Goal: Task Accomplishment & Management: Manage account settings

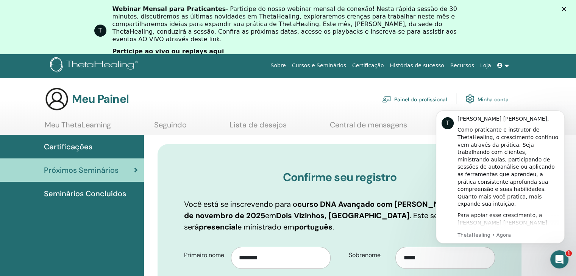
drag, startPoint x: 136, startPoint y: 0, endPoint x: 564, endPoint y: 97, distance: 438.3
click at [564, 97] on div "Meu Painel Painel do profissional Minha conta" at bounding box center [300, 99] width 549 height 24
click at [499, 234] on font "ThetaHealing • Agora" at bounding box center [483, 235] width 53 height 6
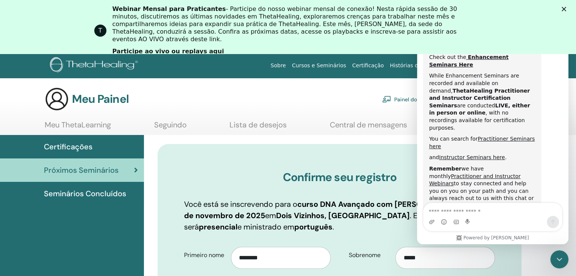
scroll to position [390, 0]
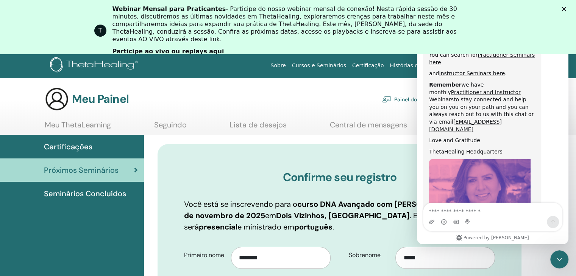
click at [386, 125] on font "Central de mensagens" at bounding box center [368, 125] width 77 height 10
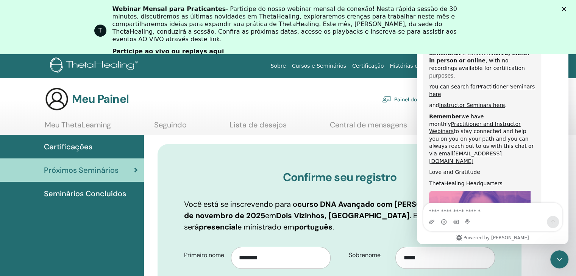
scroll to position [390, 0]
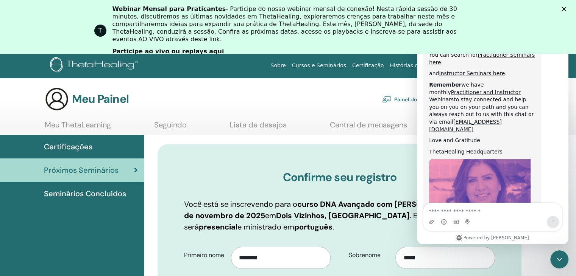
click at [566, 10] on polygon "Fechar" at bounding box center [563, 9] width 5 height 5
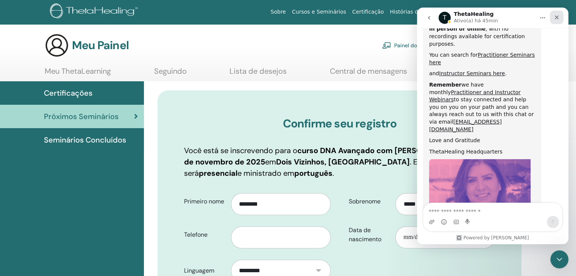
click at [557, 17] on icon "Fechar" at bounding box center [557, 18] width 4 height 4
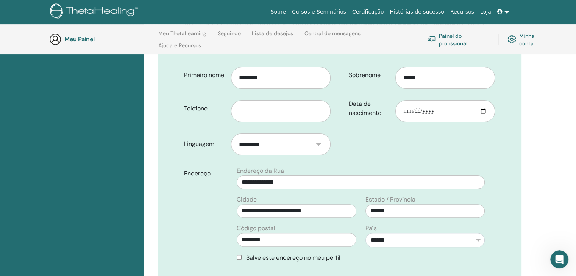
scroll to position [167, 0]
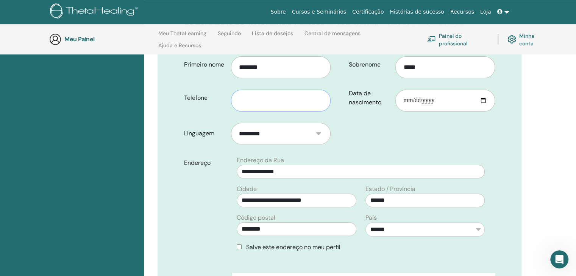
click at [319, 100] on input "text" at bounding box center [281, 101] width 100 height 22
type input "**********"
click at [465, 96] on input "Data de nascimento" at bounding box center [445, 101] width 100 height 22
type input "**********"
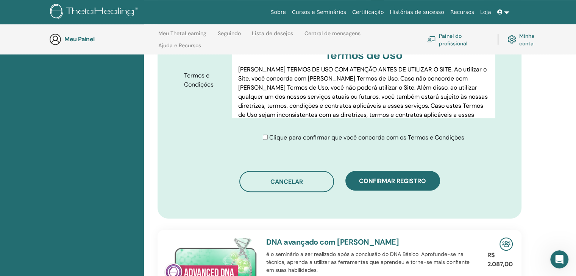
scroll to position [399, 0]
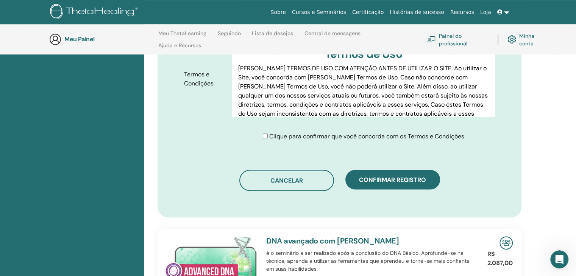
click at [314, 137] on font "Clique para confirmar que você concorda com os Termos e Condições" at bounding box center [366, 136] width 195 height 8
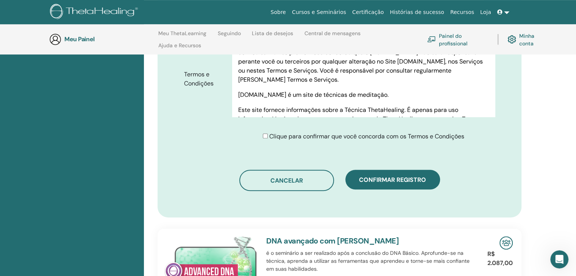
scroll to position [368, 0]
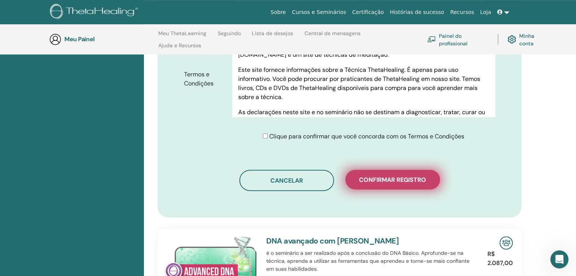
click at [422, 179] on font "Confirmar registro" at bounding box center [392, 180] width 67 height 8
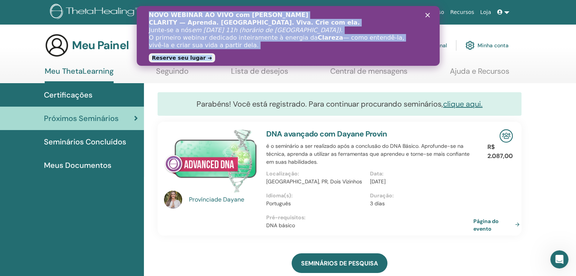
drag, startPoint x: 429, startPoint y: 14, endPoint x: 271, endPoint y: 36, distance: 160.2
click at [271, 36] on div "NOVO WEBINAR AO VIVO com Vianna Stibal CLARITY — Aprenda. Conheça. Viva. Crie c…" at bounding box center [287, 36] width 303 height 54
click at [271, 36] on font "O primeiro webinar dedicado inteiramente à energia da" at bounding box center [232, 37] width 169 height 7
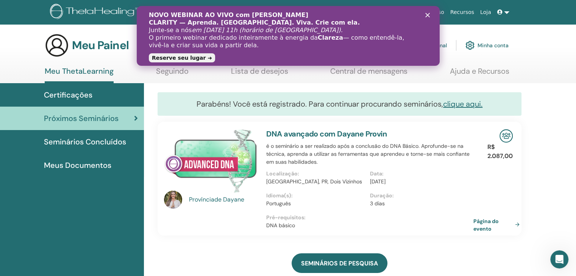
click at [181, 57] on font "Reserve seu lugar ➜" at bounding box center [181, 58] width 60 height 6
click at [83, 96] on font "Certificações" at bounding box center [68, 95] width 48 height 10
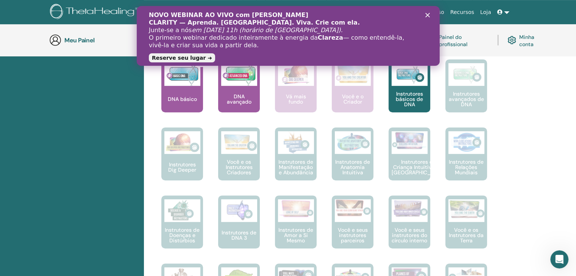
scroll to position [329, 0]
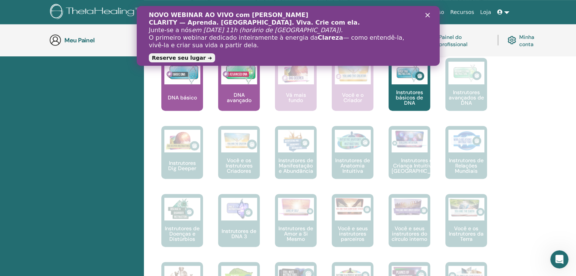
click at [401, 106] on font "Instrutores básicos de DNA" at bounding box center [409, 97] width 27 height 17
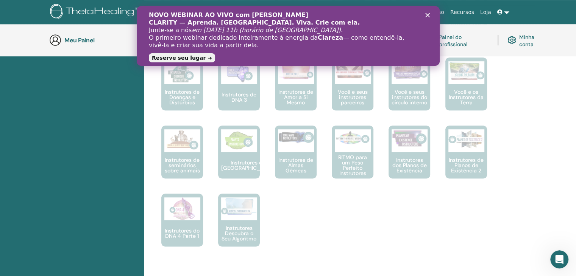
scroll to position [464, 0]
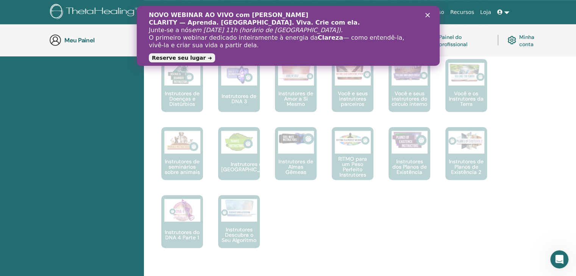
click at [178, 61] on font "Reserve seu lugar ➜" at bounding box center [181, 58] width 60 height 6
click at [427, 16] on icon "Fechar" at bounding box center [427, 15] width 5 height 5
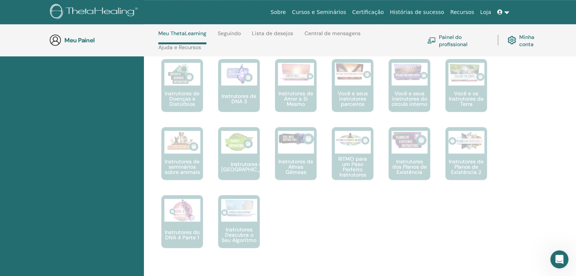
click at [383, 10] on font "Certificação" at bounding box center [367, 12] width 31 height 6
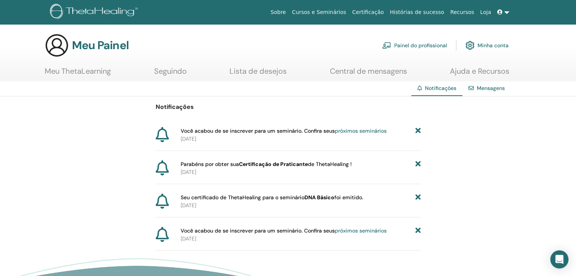
click at [215, 173] on p "[DATE]" at bounding box center [301, 172] width 240 height 8
click at [367, 130] on font "próximos seminários" at bounding box center [361, 131] width 52 height 7
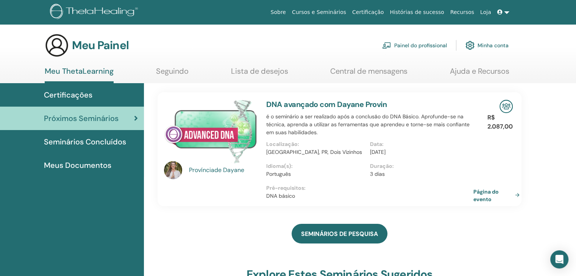
click at [67, 165] on font "Meus Documentos" at bounding box center [77, 165] width 67 height 10
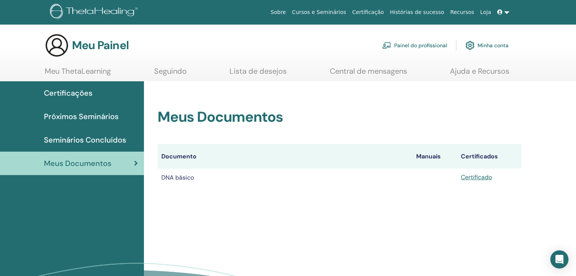
click at [87, 94] on font "Certificações" at bounding box center [68, 93] width 48 height 10
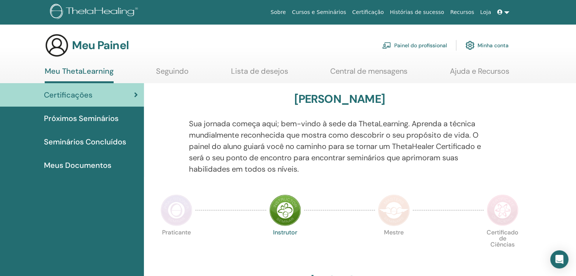
click at [81, 163] on font "Meus Documentos" at bounding box center [77, 165] width 67 height 10
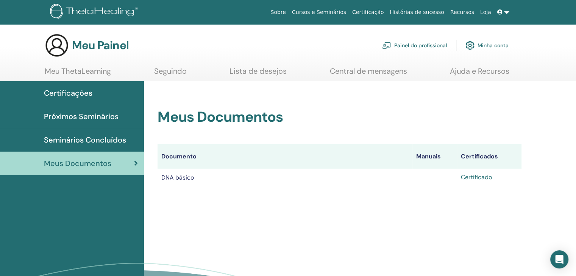
click at [476, 176] on font "Certificado" at bounding box center [476, 177] width 31 height 8
click at [480, 178] on font "Certificado" at bounding box center [476, 177] width 31 height 8
click at [481, 47] on font "Minha conta" at bounding box center [492, 45] width 31 height 7
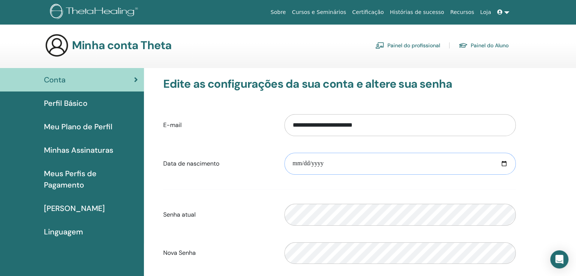
click at [350, 169] on input "date" at bounding box center [399, 164] width 231 height 22
type input "**********"
click at [502, 13] on icon at bounding box center [499, 11] width 5 height 5
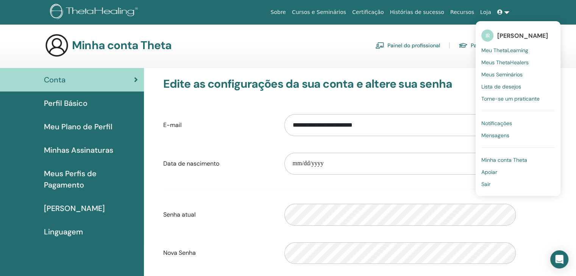
click at [507, 160] on font "Minha conta Theta" at bounding box center [504, 160] width 46 height 7
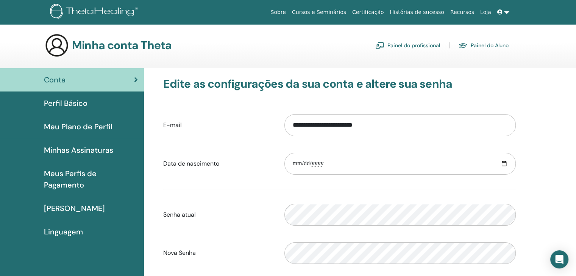
click at [502, 14] on icon at bounding box center [499, 11] width 5 height 5
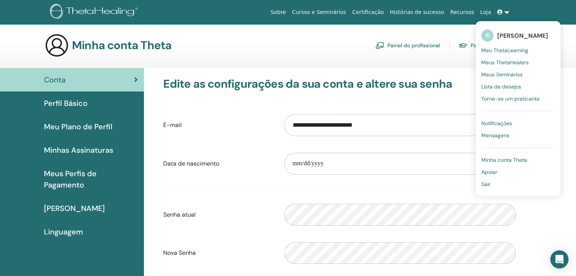
click at [509, 38] on font "[PERSON_NAME]" at bounding box center [522, 36] width 51 height 8
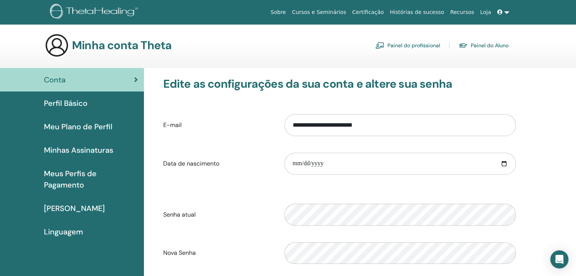
click at [77, 104] on font "Perfil Básico" at bounding box center [66, 103] width 44 height 10
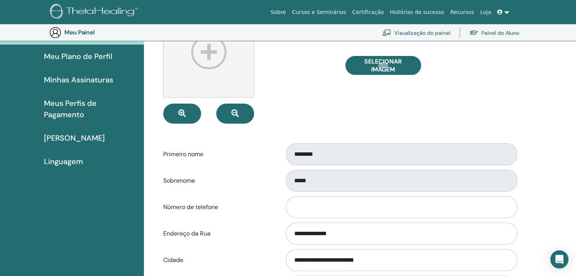
scroll to position [83, 0]
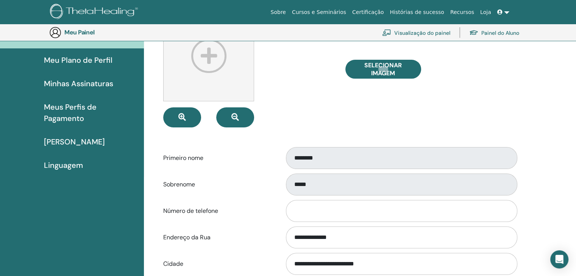
click at [210, 62] on img at bounding box center [208, 56] width 91 height 91
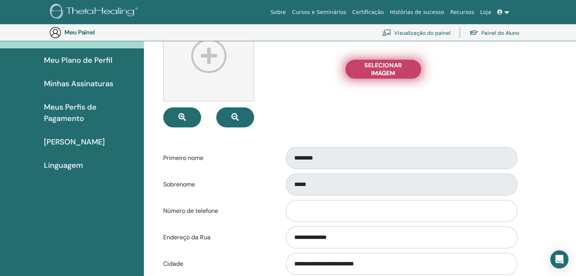
click at [379, 71] on font "Selecionar imagem" at bounding box center [382, 69] width 37 height 16
click at [379, 71] on input "Selecionar imagem" at bounding box center [383, 69] width 10 height 5
type input "**********"
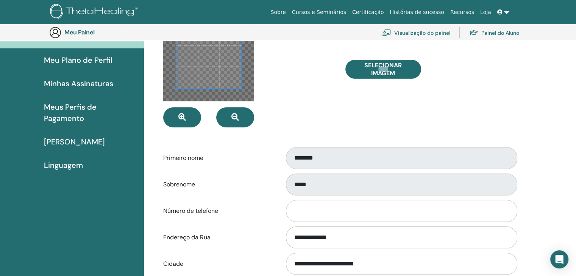
scroll to position [0, 0]
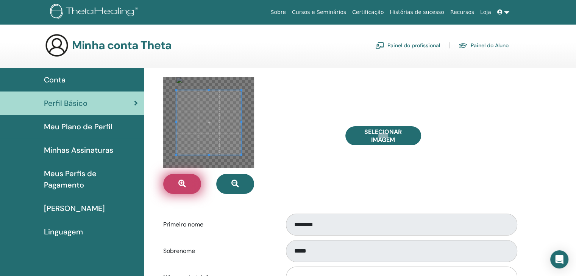
click at [185, 185] on icon "button" at bounding box center [182, 184] width 8 height 8
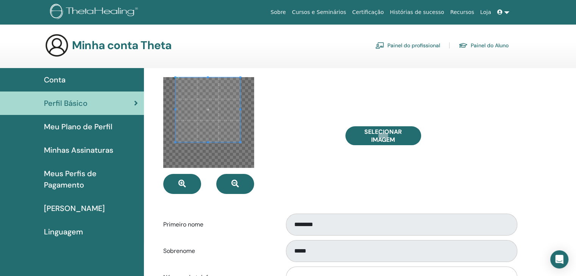
click at [205, 106] on span at bounding box center [208, 110] width 65 height 65
click at [185, 190] on button "button" at bounding box center [182, 184] width 38 height 20
click at [222, 124] on span at bounding box center [208, 119] width 65 height 65
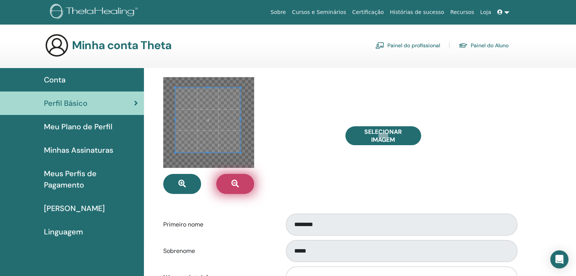
click at [239, 182] on button "button" at bounding box center [235, 184] width 38 height 20
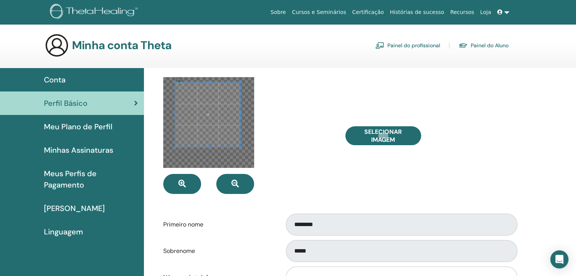
click at [204, 101] on span at bounding box center [208, 115] width 65 height 65
click at [332, 136] on div at bounding box center [248, 135] width 182 height 117
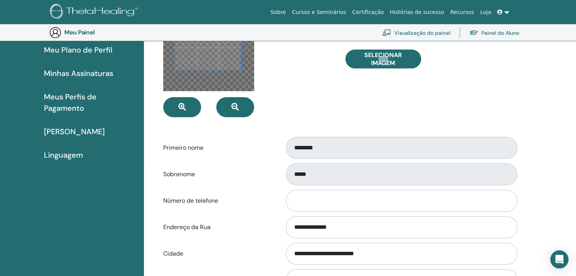
scroll to position [95, 0]
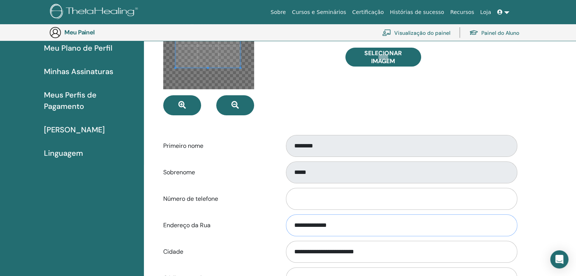
click at [360, 223] on input "**********" at bounding box center [401, 226] width 231 height 22
click at [282, 218] on div "**********" at bounding box center [400, 225] width 243 height 25
click at [298, 200] on input "Número de telefone" at bounding box center [401, 199] width 231 height 22
click at [312, 200] on input "Número de telefone" at bounding box center [401, 199] width 231 height 22
type input "**********"
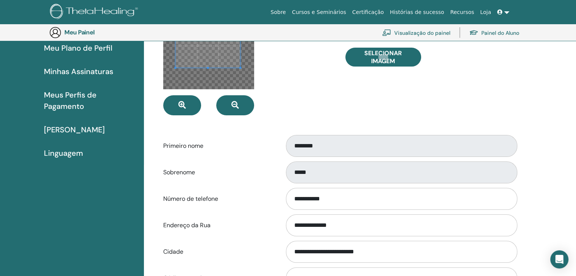
click at [280, 112] on div at bounding box center [248, 56] width 182 height 117
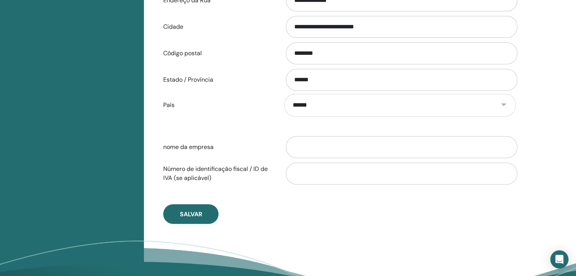
scroll to position [328, 0]
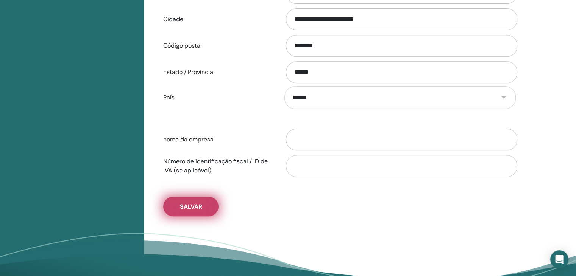
click at [181, 205] on font "Salvar" at bounding box center [191, 207] width 22 height 8
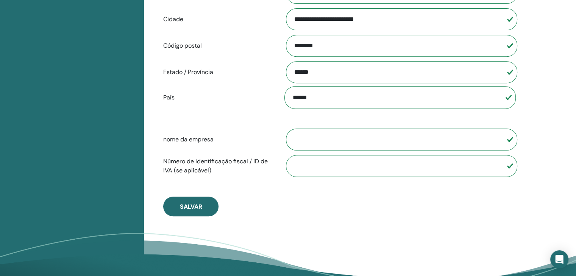
click at [421, 154] on div at bounding box center [400, 166] width 243 height 25
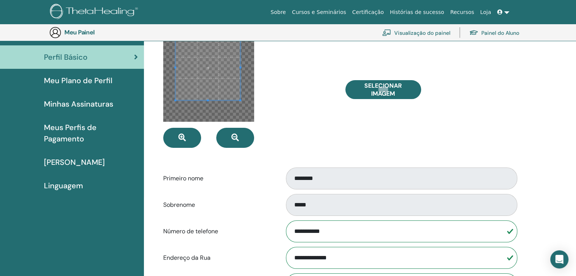
scroll to position [61, 0]
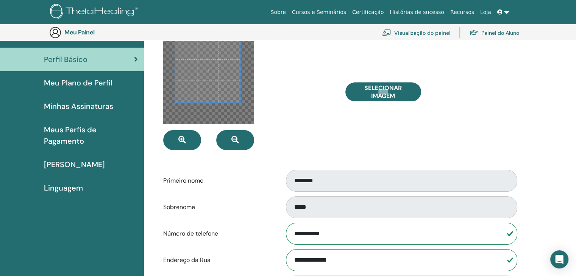
click at [74, 132] on font "Meus Perfis de Pagamento" at bounding box center [70, 135] width 53 height 21
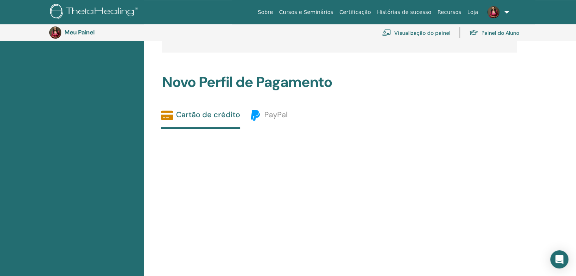
scroll to position [15, 0]
